Goal: Information Seeking & Learning: Compare options

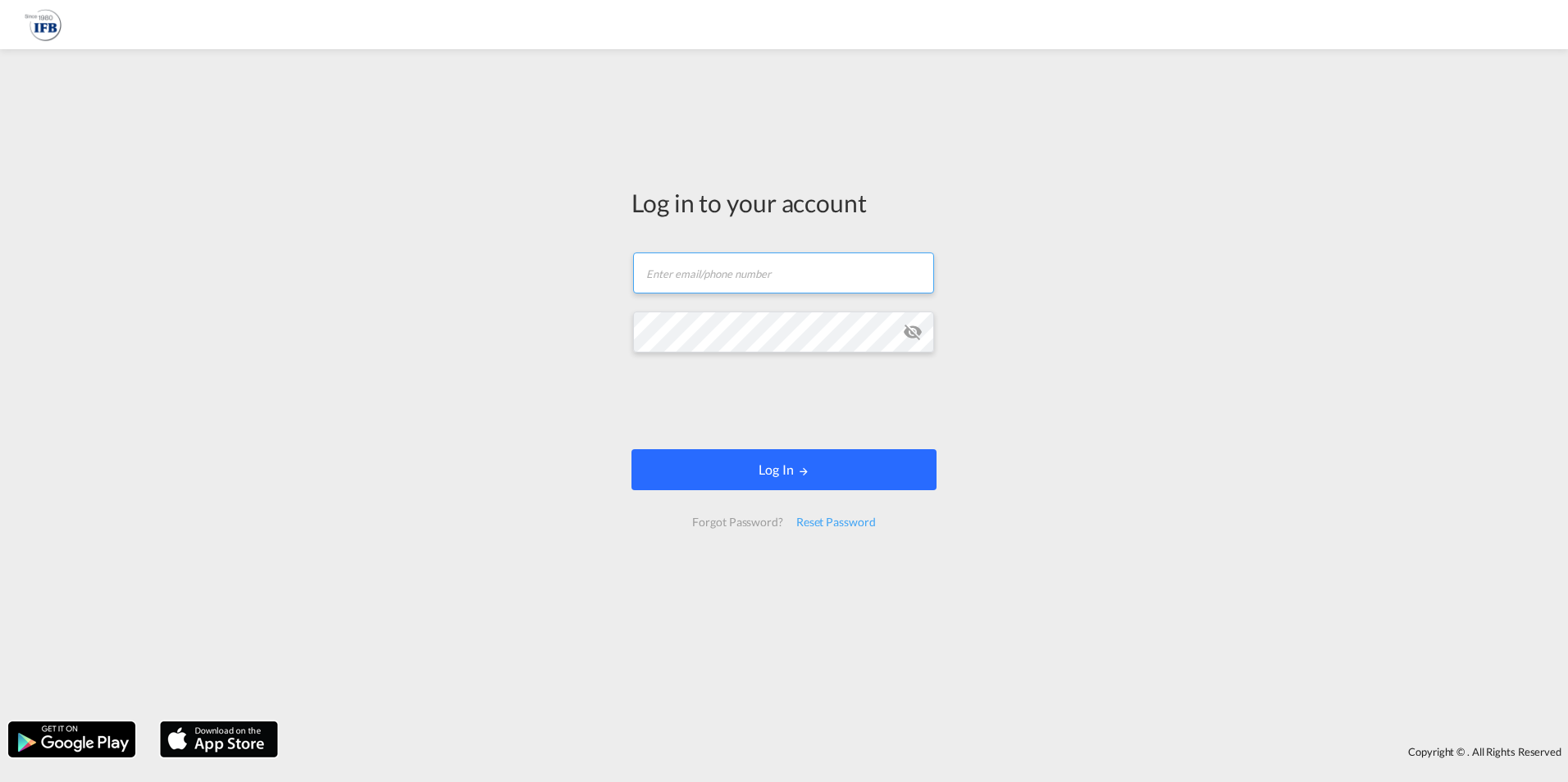
type input "[PERSON_NAME][EMAIL_ADDRESS][PERSON_NAME][DOMAIN_NAME]"
click at [749, 480] on button "Log In" at bounding box center [784, 470] width 305 height 41
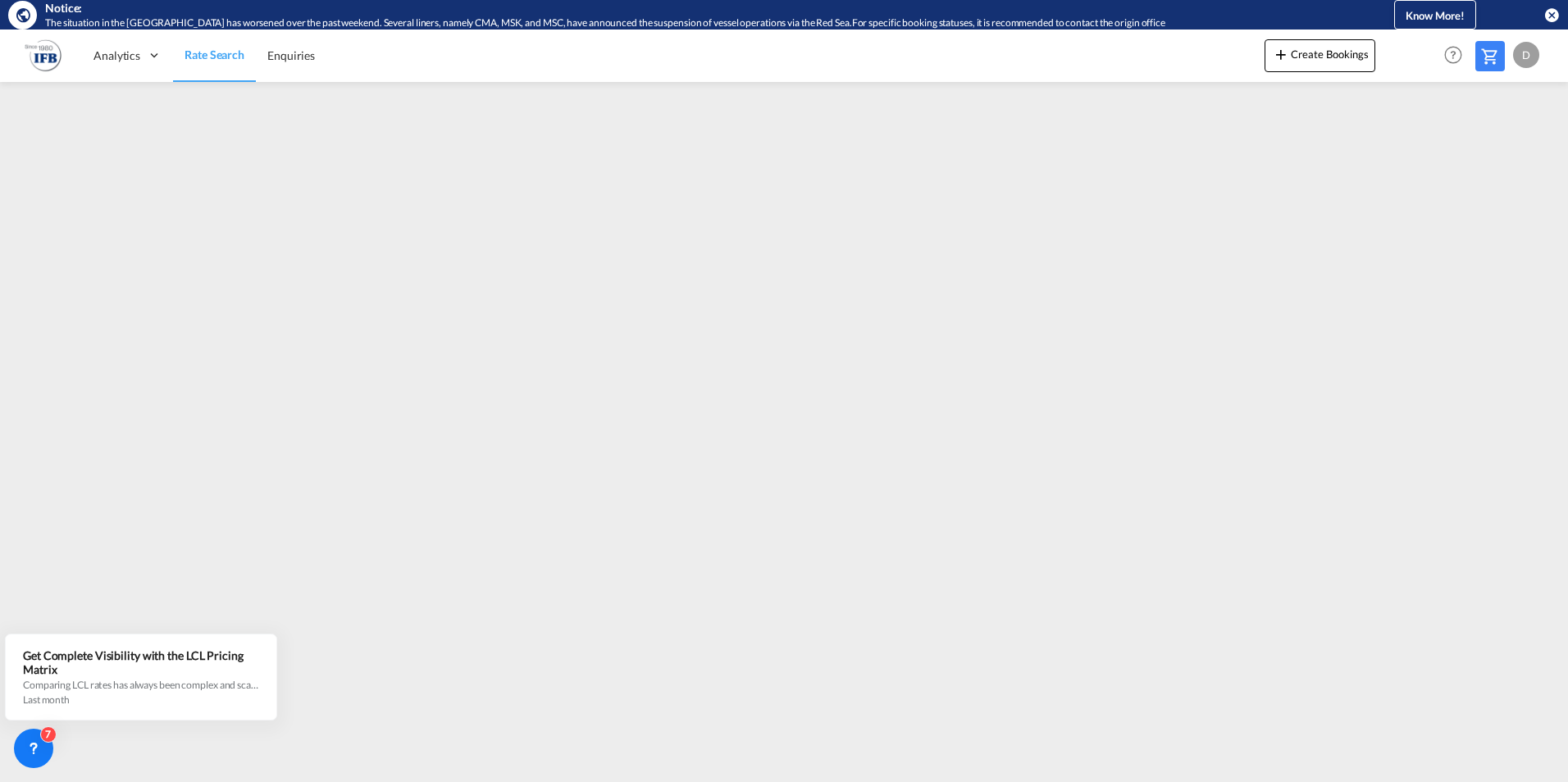
click at [353, 81] on div "Analytics Reports Rate Search Enquiries Create Bookings Help Resources Product …" at bounding box center [784, 55] width 1519 height 53
